Goal: Check status: Check status

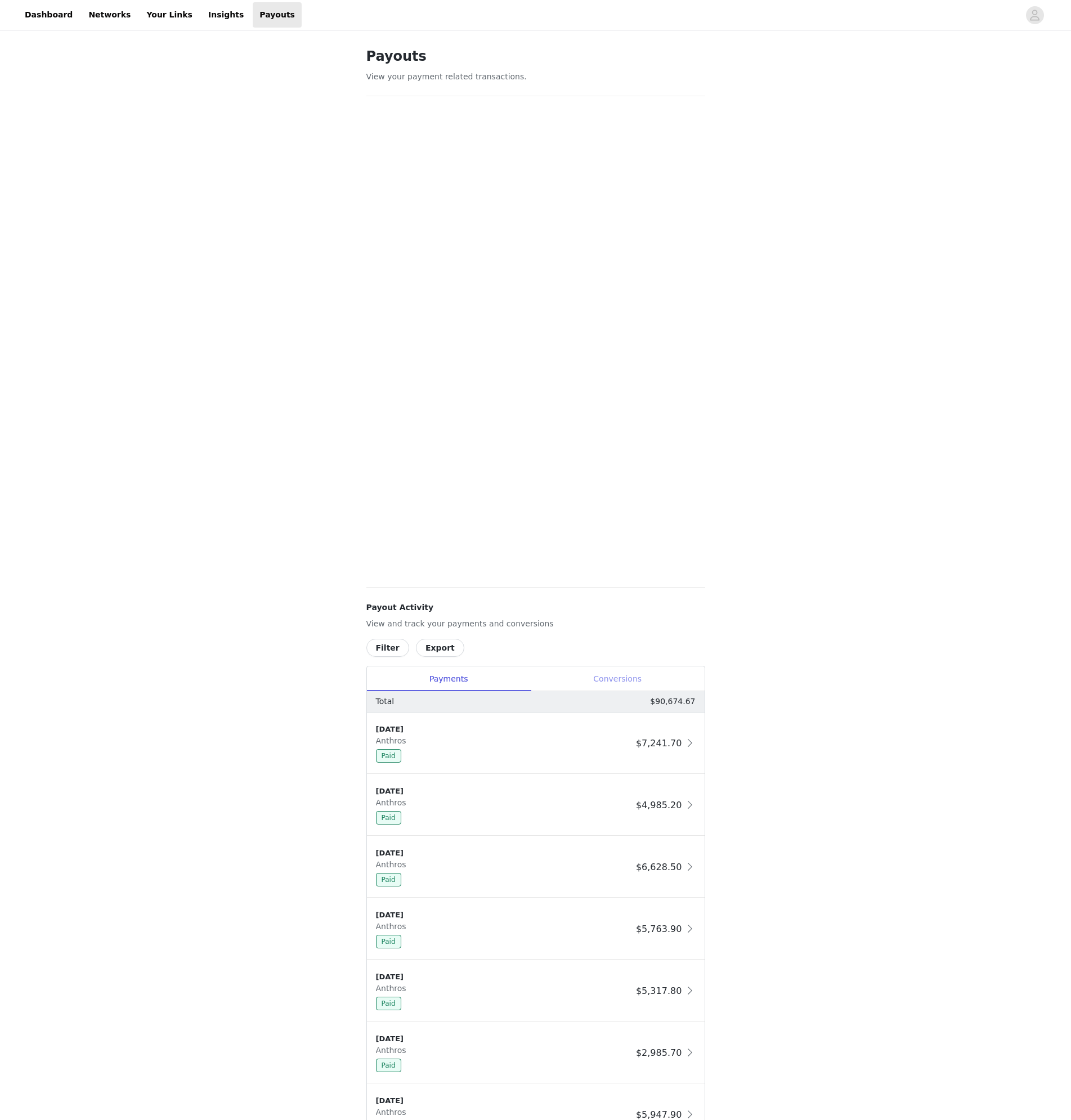
click at [647, 689] on div "Conversions" at bounding box center [618, 679] width 174 height 26
click at [384, 648] on button "Filter" at bounding box center [388, 648] width 43 height 18
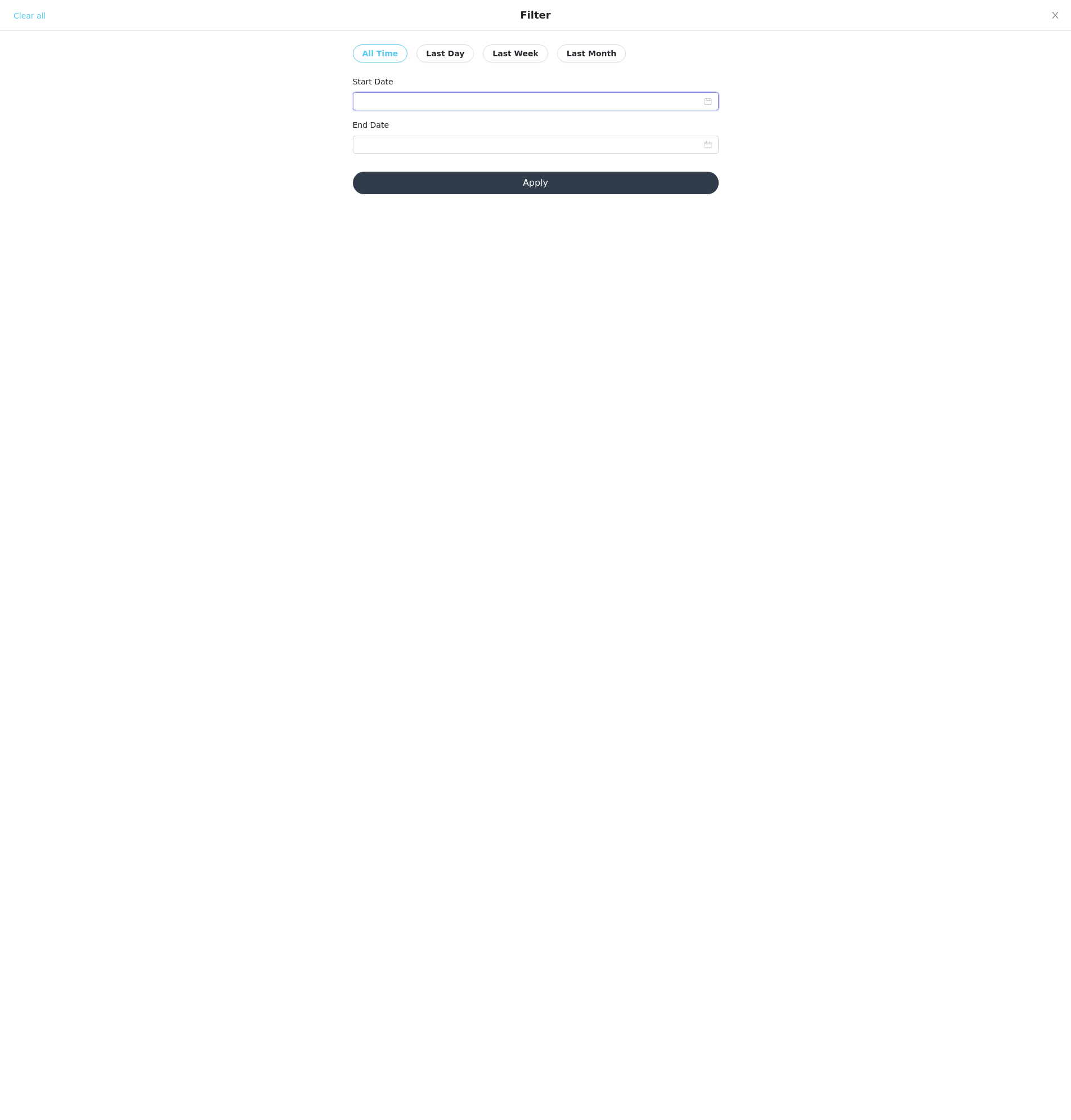
click at [405, 102] on input at bounding box center [536, 101] width 366 height 18
click at [394, 165] on div "1" at bounding box center [391, 163] width 14 height 14
type input "09/01/2025"
click at [511, 145] on input at bounding box center [536, 145] width 366 height 18
click at [412, 274] on div "30" at bounding box center [412, 273] width 14 height 14
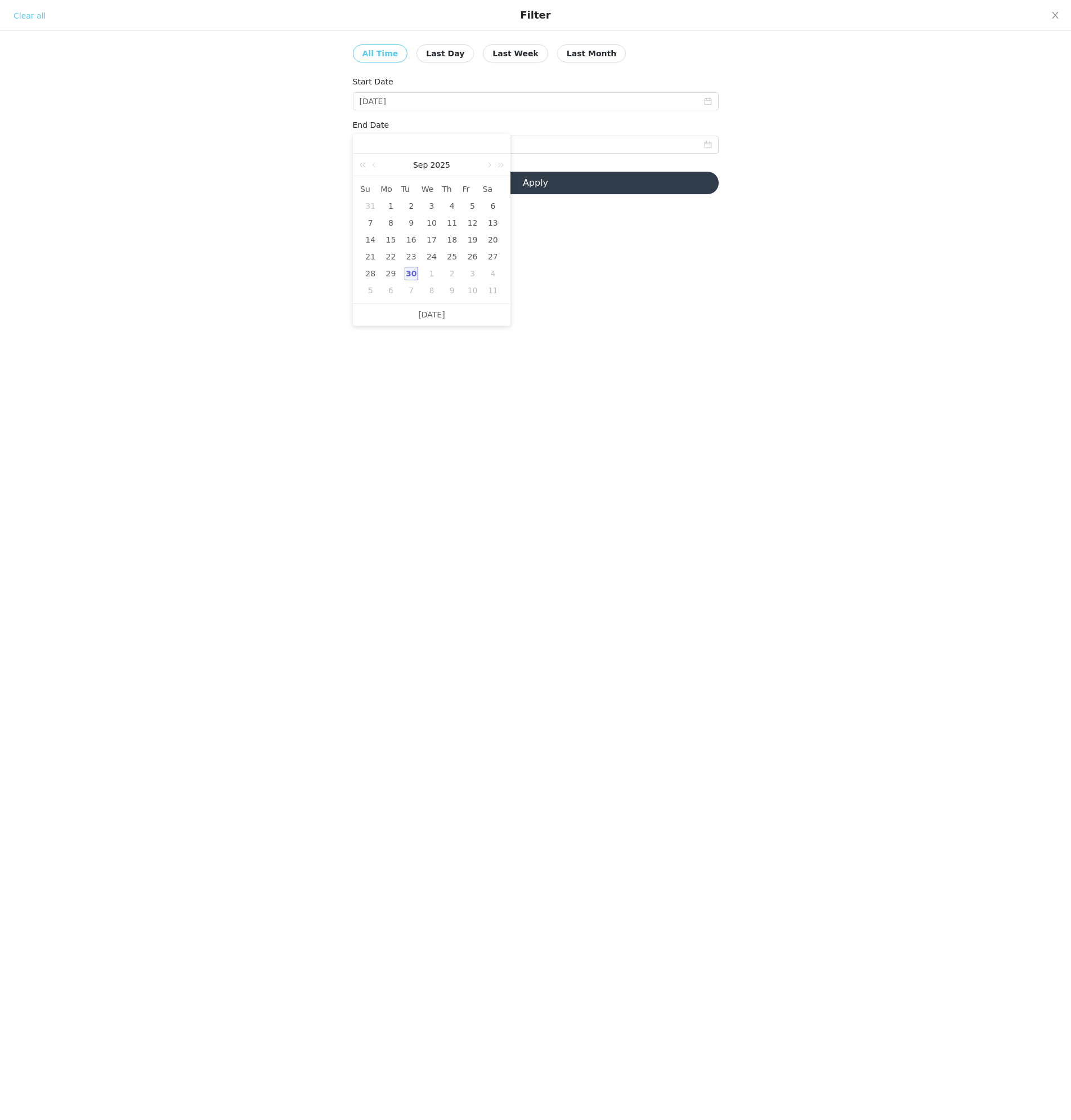
type input "09/30/2025"
click at [582, 185] on button "Apply" at bounding box center [536, 183] width 366 height 23
